Goal: Information Seeking & Learning: Learn about a topic

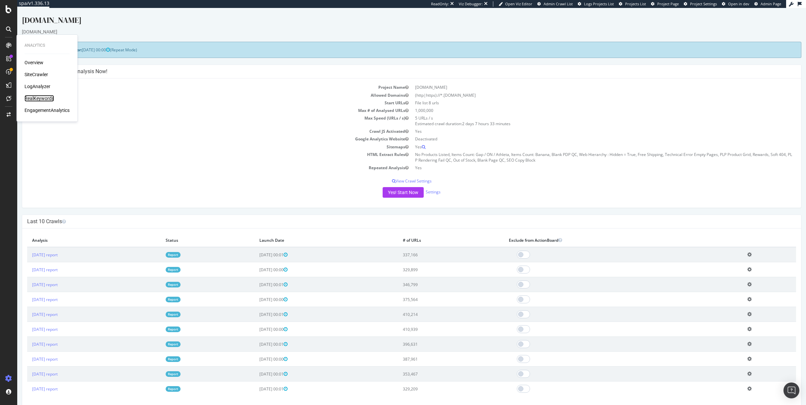
click at [40, 99] on div "RealKeywords" at bounding box center [39, 98] width 29 height 7
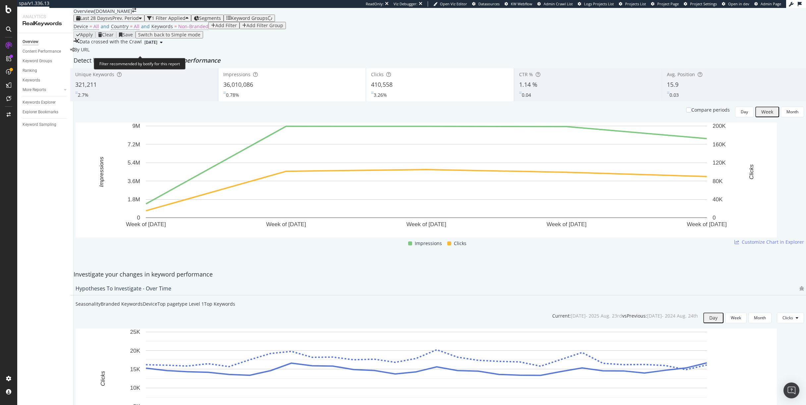
click at [184, 29] on span "Non-Branded" at bounding box center [193, 26] width 30 height 6
click at [263, 31] on div "Device = All and Country = All and Keywords = Non-Branded Add Filter Add Filter…" at bounding box center [440, 26] width 732 height 9
click at [121, 21] on div "Last 28 Days vs Prev. Period" at bounding box center [109, 18] width 66 height 5
click at [263, 31] on div "Device = All and Country = All and Keywords = Non-Branded Add Filter Add Filter…" at bounding box center [440, 26] width 732 height 9
click at [256, 21] on div "Keyword Groups" at bounding box center [249, 18] width 37 height 5
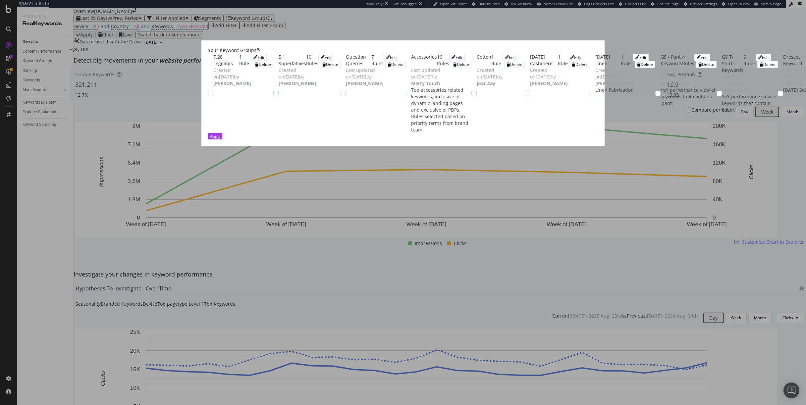
click at [260, 47] on icon "times" at bounding box center [258, 50] width 4 height 7
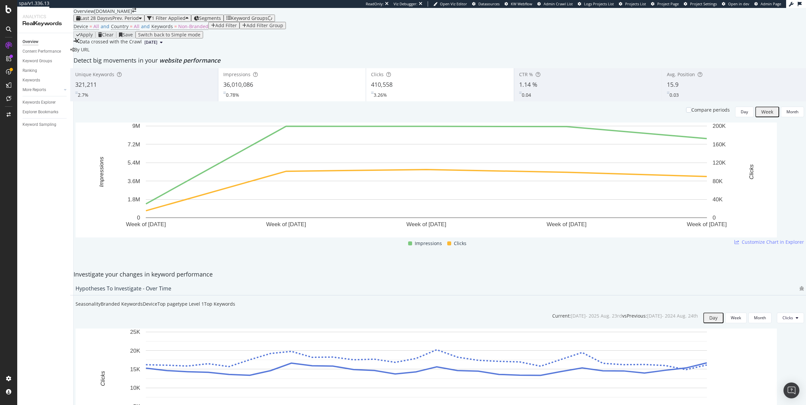
click at [211, 28] on div "button" at bounding box center [213, 25] width 4 height 5
type input "a"
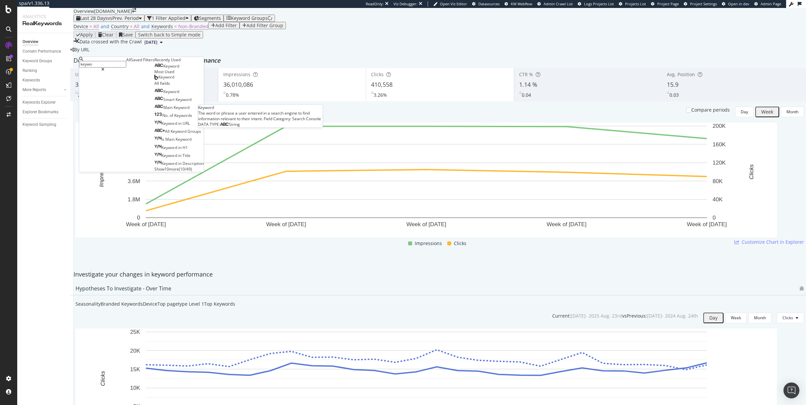
type input "keywo"
click at [163, 69] on span "Keyword" at bounding box center [171, 66] width 16 height 6
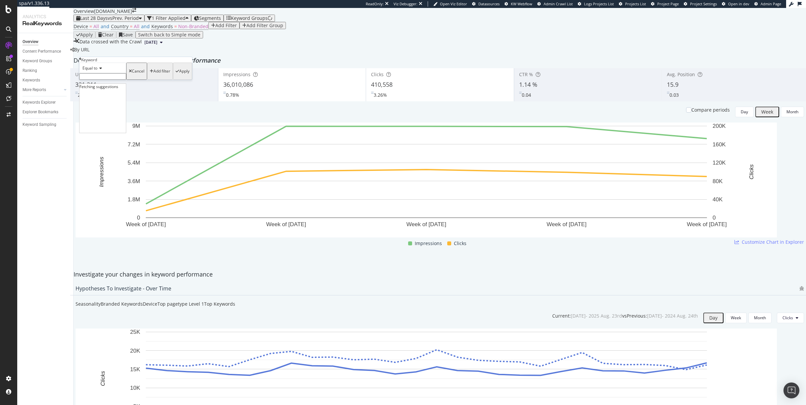
click at [103, 80] on input "text" at bounding box center [102, 76] width 47 height 7
type input "athletic"
click at [123, 73] on div "Equal to" at bounding box center [102, 68] width 47 height 11
click at [121, 73] on div "Equal to" at bounding box center [102, 68] width 47 height 11
click at [113, 80] on input "athletic" at bounding box center [102, 76] width 47 height 7
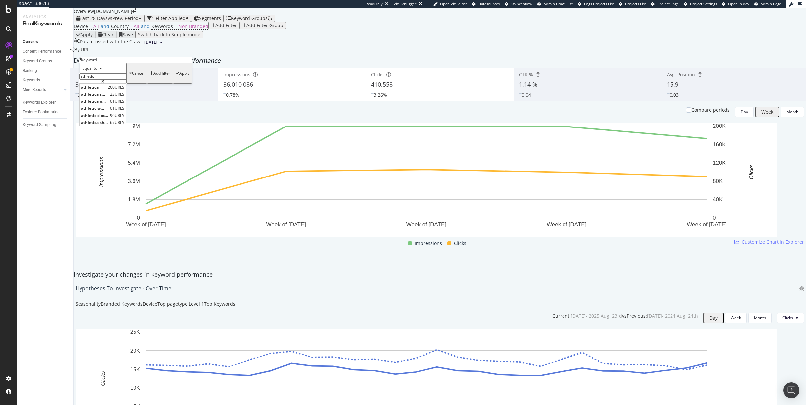
click at [101, 73] on div "Equal to" at bounding box center [102, 68] width 47 height 11
click at [96, 122] on span "Contains" at bounding box center [89, 119] width 16 height 6
click at [115, 80] on input "text" at bounding box center [102, 76] width 47 height 7
type input "athletic"
click at [179, 76] on div "Apply" at bounding box center [184, 73] width 10 height 5
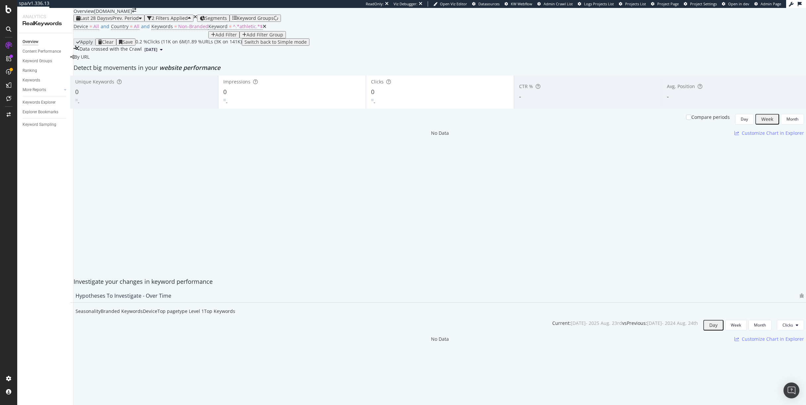
click at [224, 38] on div "Device = All and Country = All and Keywords = Non-Branded Keyword = ^.*athletic…" at bounding box center [440, 30] width 732 height 17
click at [227, 21] on span "Segments" at bounding box center [216, 18] width 22 height 6
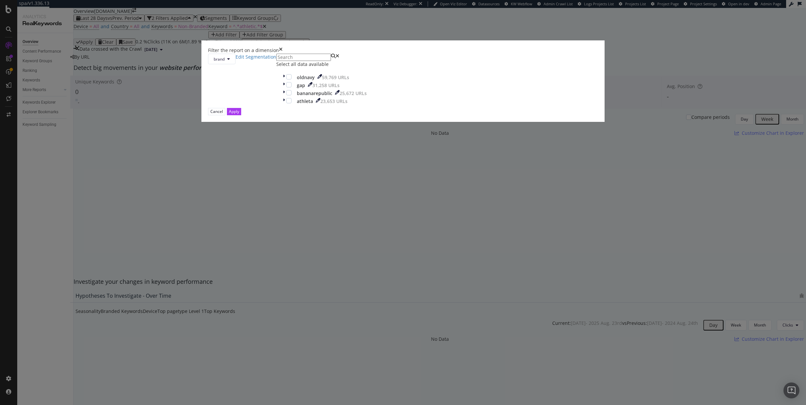
click at [460, 54] on div "Filter the report on a dimension" at bounding box center [403, 50] width 390 height 7
click at [283, 54] on icon "times" at bounding box center [281, 50] width 4 height 7
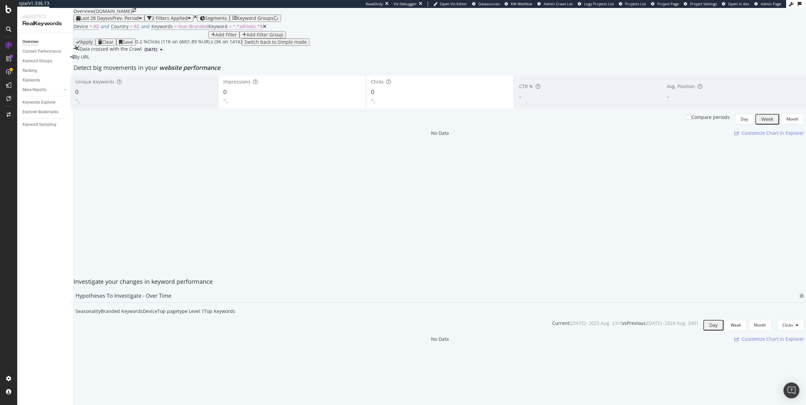
click at [233, 29] on span "^.*athletic.*$" at bounding box center [248, 26] width 30 height 6
click at [241, 46] on div "Apply Clear Save 0.2 % Clicks ( 11K on 6M ) 1.89 % URLs ( 3K on 141K ) Switch b…" at bounding box center [440, 41] width 732 height 7
click at [181, 29] on span "Non-Branded" at bounding box center [193, 26] width 30 height 6
click at [174, 47] on button "Non-Branded" at bounding box center [167, 43] width 33 height 7
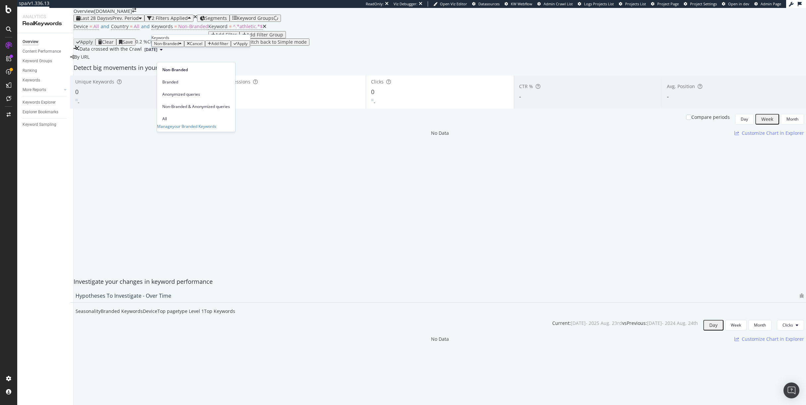
click at [174, 46] on div "Non-Branded" at bounding box center [167, 43] width 27 height 5
click at [171, 79] on span "Branded" at bounding box center [196, 82] width 68 height 6
click at [224, 47] on div "Branded Cancel Add filter Apply" at bounding box center [196, 43] width 90 height 7
click at [228, 46] on div "Apply" at bounding box center [233, 43] width 10 height 5
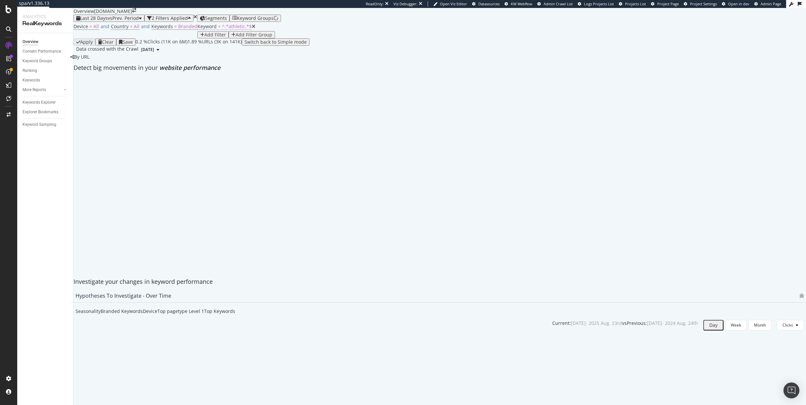
click at [222, 29] on span "^.*athletic.*$" at bounding box center [237, 26] width 30 height 6
click at [104, 70] on input "athletic" at bounding box center [102, 66] width 47 height 7
click at [112, 70] on input "athletic" at bounding box center [102, 66] width 47 height 7
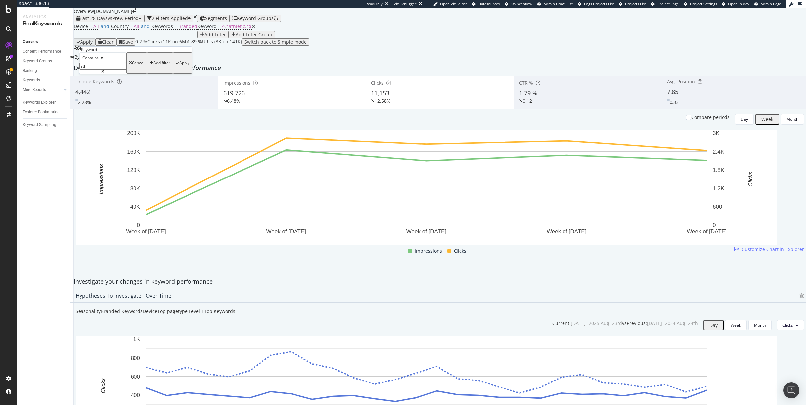
type input "athl"
click at [179, 65] on div "Apply" at bounding box center [184, 63] width 10 height 5
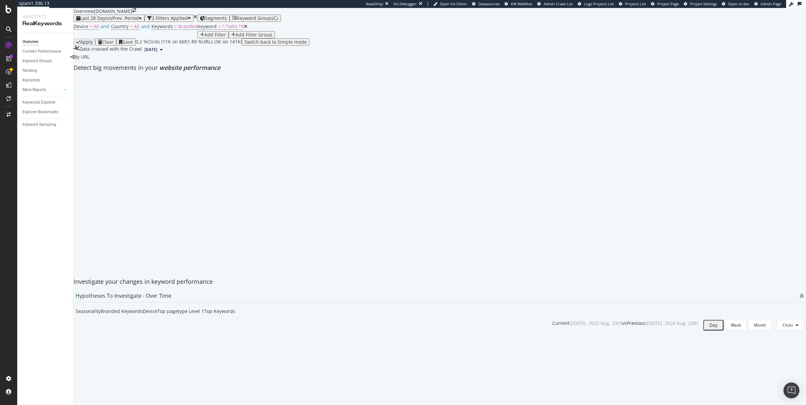
scroll to position [425, 0]
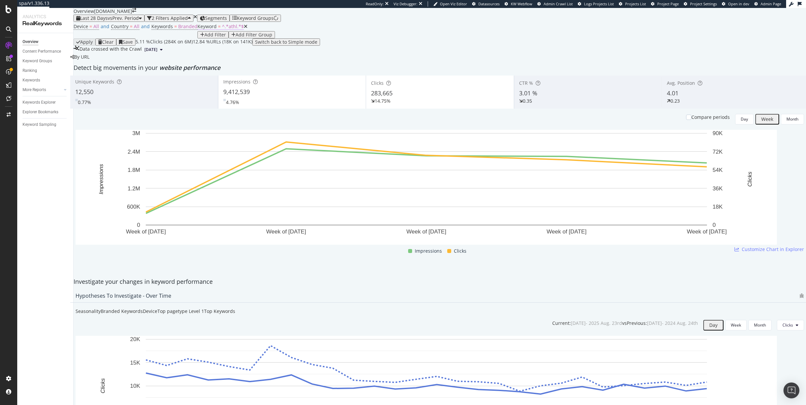
click at [222, 29] on span "^.*athl.*$" at bounding box center [233, 26] width 22 height 6
click at [105, 63] on input "athl" at bounding box center [102, 59] width 47 height 7
type input "athlet"
click at [176, 66] on div "Apply" at bounding box center [183, 55] width 14 height 19
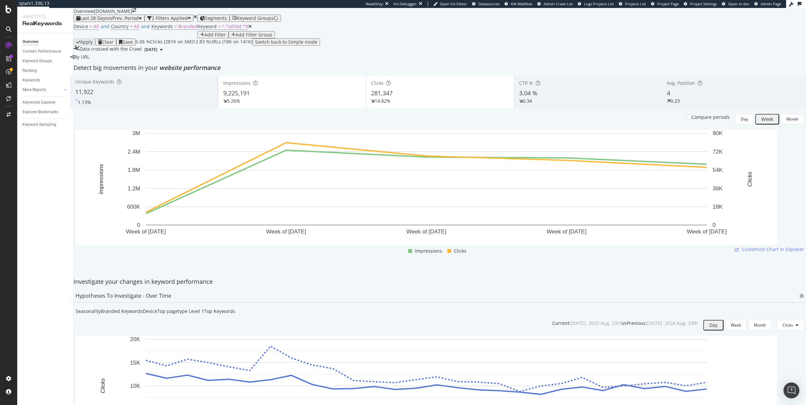
scroll to position [523, 0]
click at [38, 101] on div "Keywords Explorer" at bounding box center [39, 102] width 33 height 7
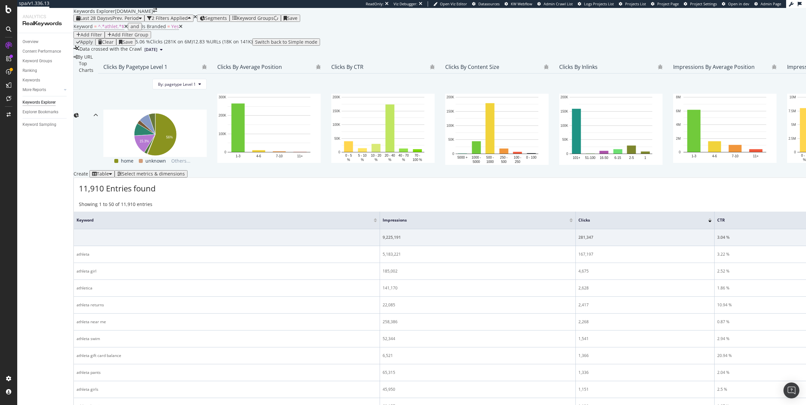
click at [102, 37] on div "Add Filter" at bounding box center [91, 34] width 22 height 5
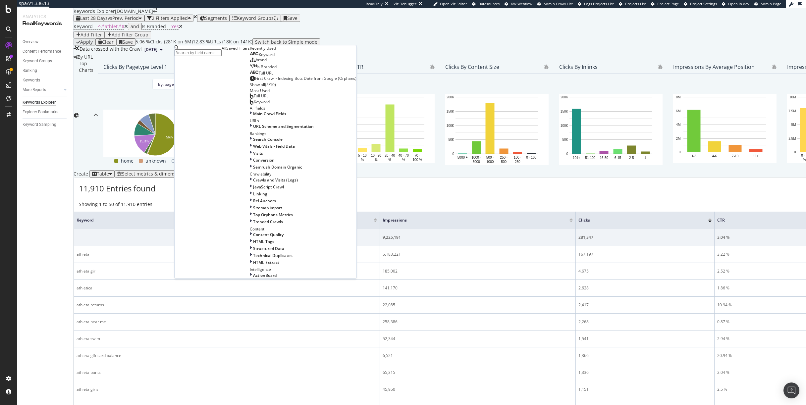
click at [250, 57] on div "Keyword" at bounding box center [262, 54] width 25 height 5
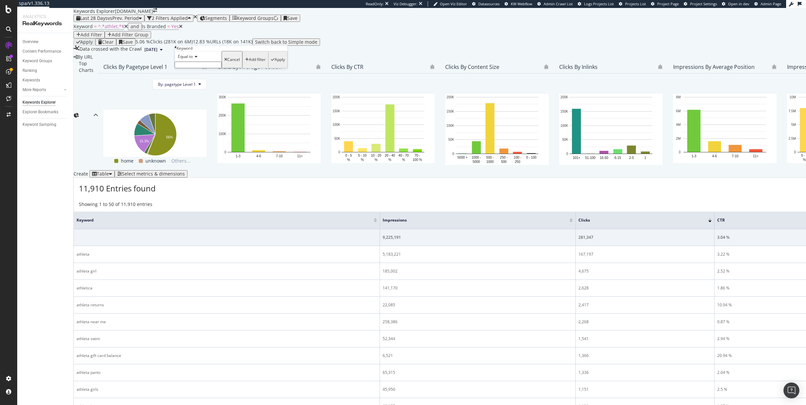
click at [197, 59] on icon at bounding box center [195, 57] width 5 height 4
click at [197, 117] on span "Doesn't contain" at bounding box center [191, 114] width 29 height 6
click at [200, 68] on input "text" at bounding box center [198, 65] width 47 height 7
type input "c"
type input "athletic"
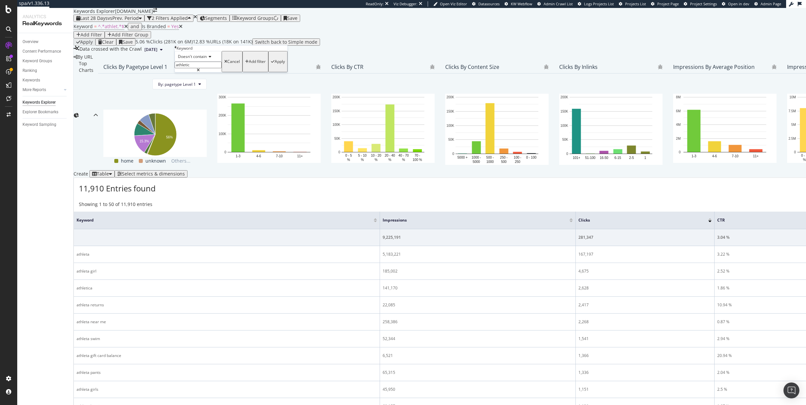
click at [275, 64] on div "Apply" at bounding box center [280, 61] width 10 height 5
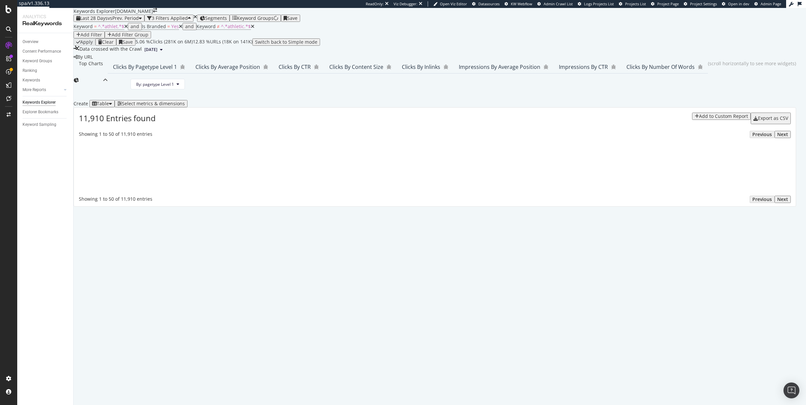
click at [102, 37] on div "Add Filter" at bounding box center [91, 34] width 22 height 5
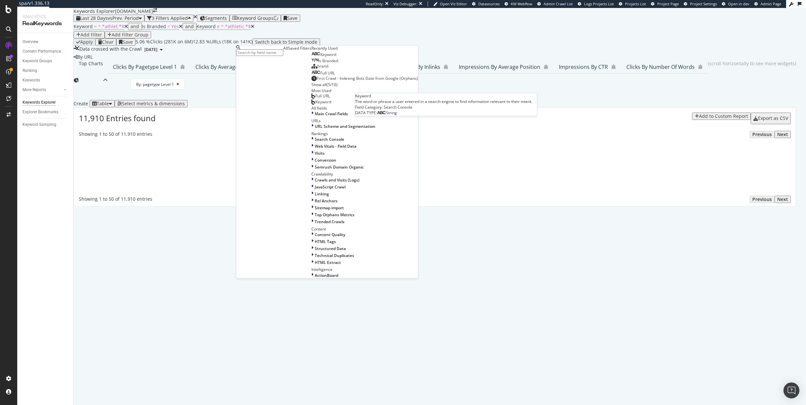
click at [311, 57] on div "Keyword" at bounding box center [323, 54] width 25 height 5
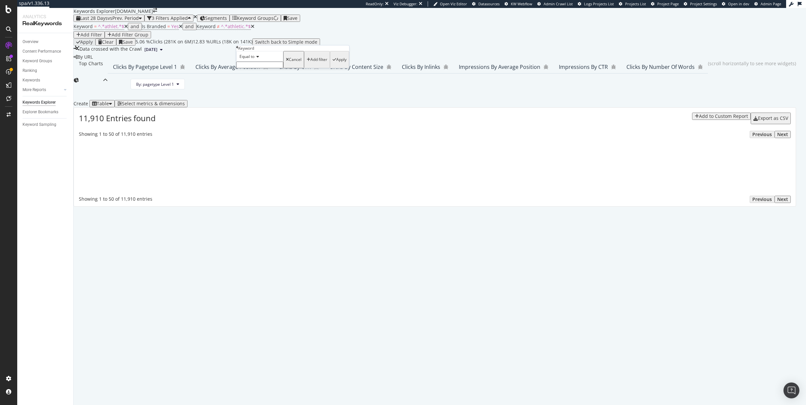
click at [257, 59] on icon at bounding box center [256, 57] width 5 height 4
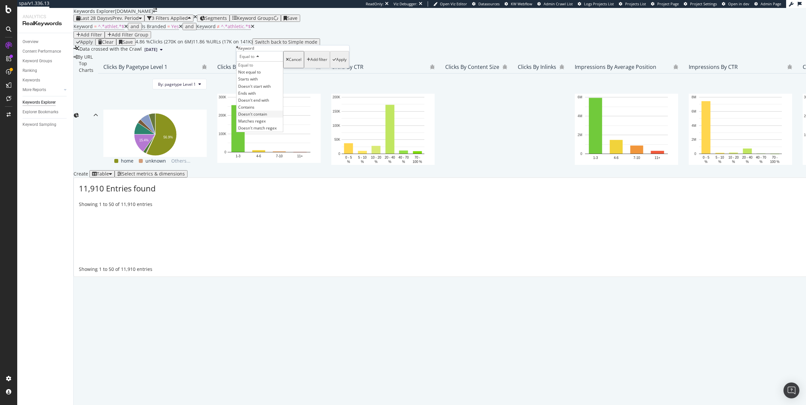
click at [262, 117] on span "Doesn't contain" at bounding box center [252, 114] width 29 height 6
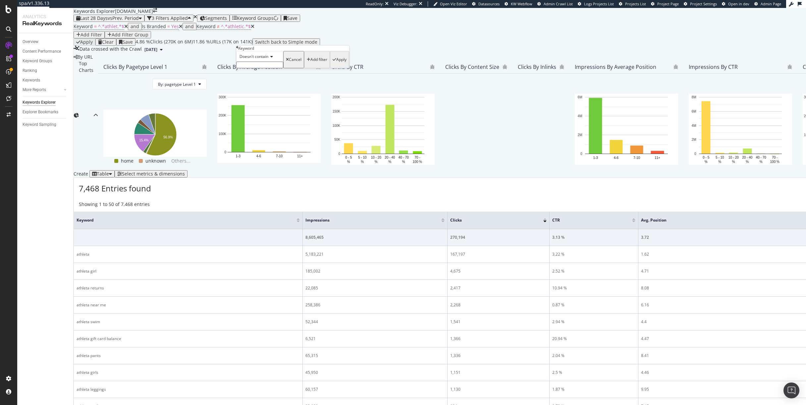
click at [264, 68] on input "text" at bounding box center [259, 65] width 47 height 7
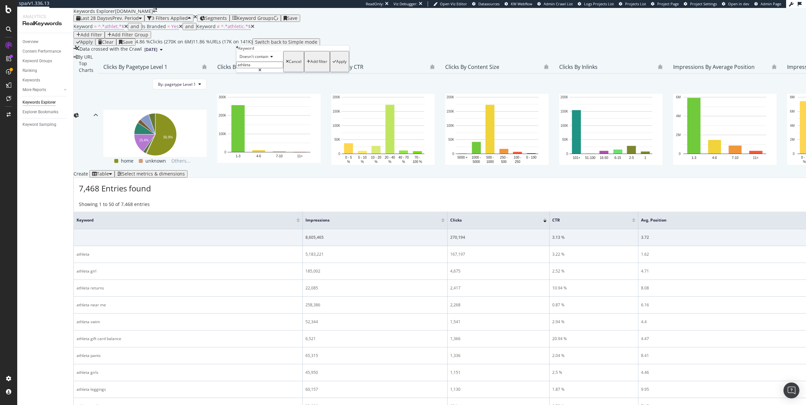
type input "athleta"
click at [336, 64] on div "Apply" at bounding box center [341, 61] width 10 height 5
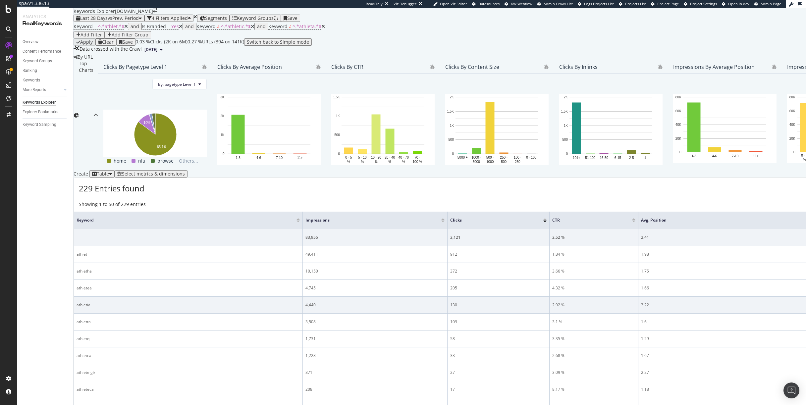
scroll to position [161, 0]
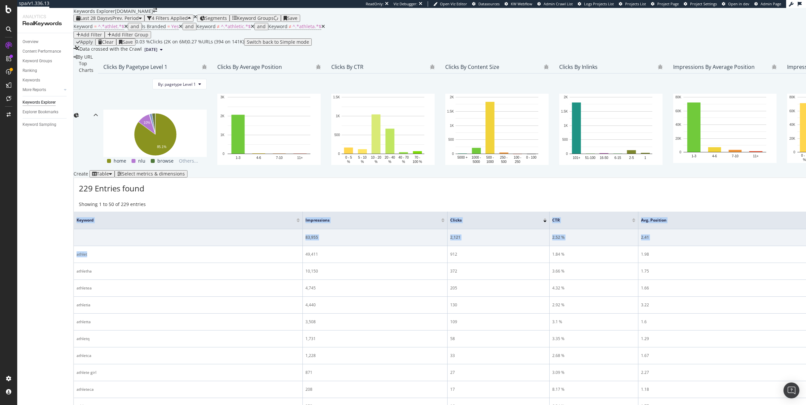
drag, startPoint x: 99, startPoint y: 177, endPoint x: 81, endPoint y: 177, distance: 17.2
click at [63, 178] on div "Overview Content Performance Keyword Groups Ranking Keywords More Reports Count…" at bounding box center [45, 219] width 56 height 372
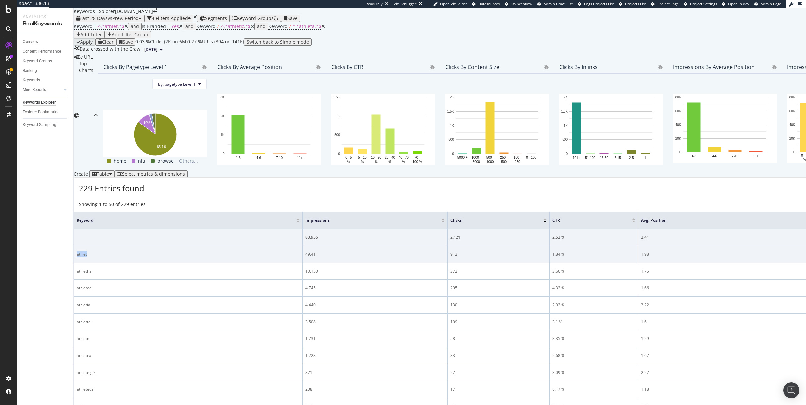
drag, startPoint x: 99, startPoint y: 177, endPoint x: 84, endPoint y: 177, distance: 14.9
click at [84, 246] on td "athlet" at bounding box center [188, 254] width 229 height 17
copy div "athlet"
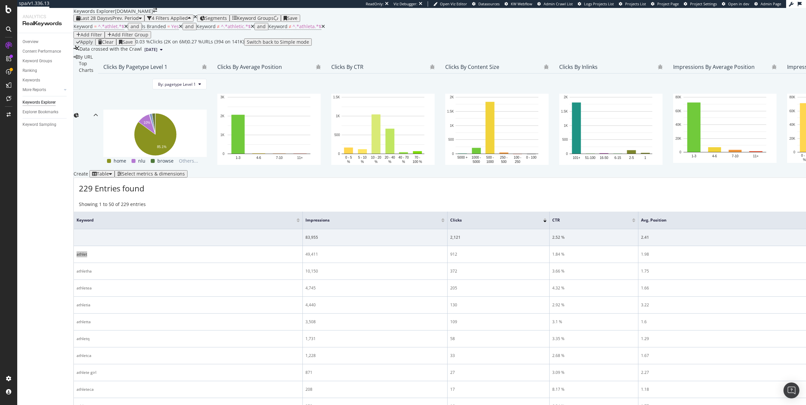
drag, startPoint x: 89, startPoint y: 178, endPoint x: 258, endPoint y: 24, distance: 228.4
click at [0, 0] on div "spa/v1.336.13 ReadOnly: Viz Debugger: Open Viz Editor Datasources KW Webflow Ad…" at bounding box center [403, 202] width 806 height 405
